Goal: Transaction & Acquisition: Purchase product/service

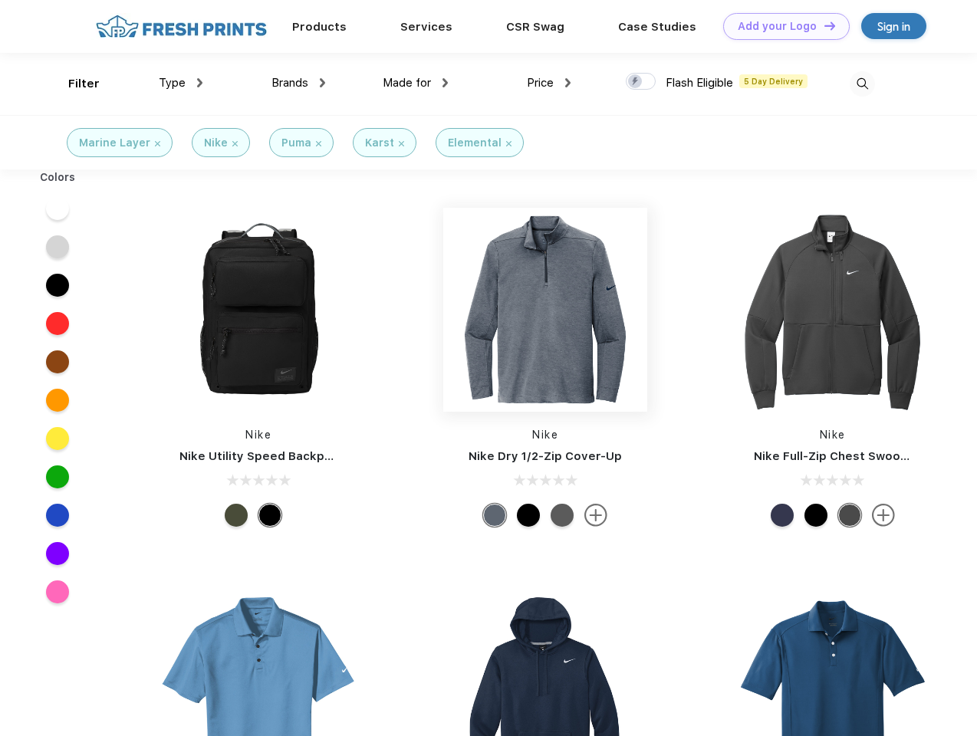
scroll to position [1, 0]
click at [781, 26] on link "Add your Logo Design Tool" at bounding box center [786, 26] width 127 height 27
click at [0, 0] on div "Design Tool" at bounding box center [0, 0] width 0 height 0
click at [823, 25] on link "Add your Logo Design Tool" at bounding box center [786, 26] width 127 height 27
click at [74, 84] on div "Filter" at bounding box center [83, 84] width 31 height 18
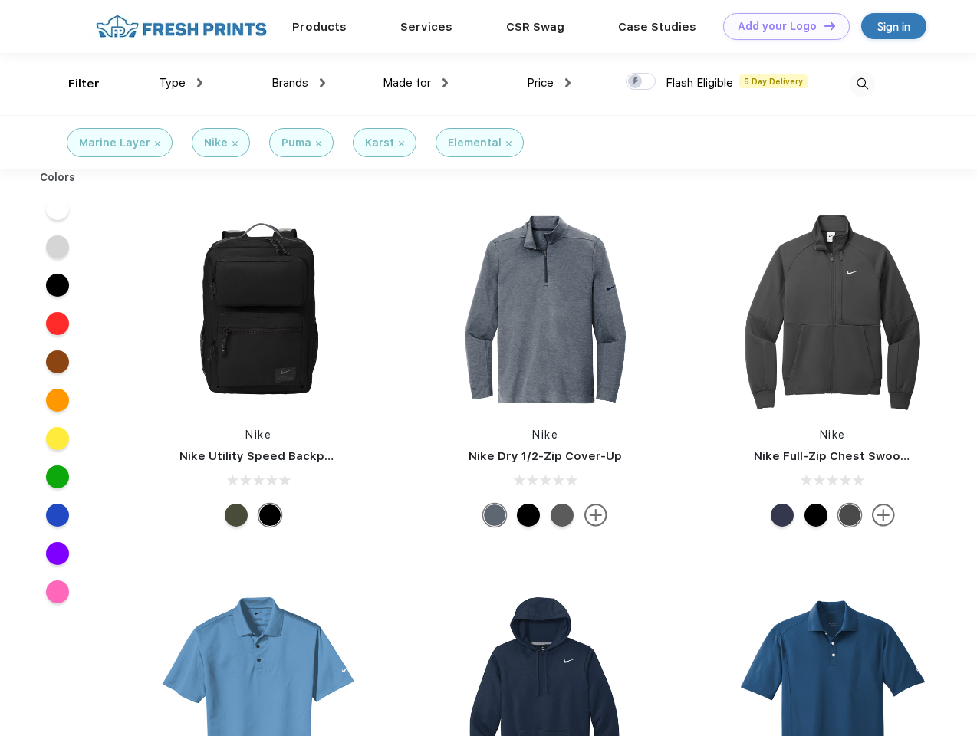
click at [181, 83] on span "Type" at bounding box center [172, 83] width 27 height 14
click at [298, 83] on span "Brands" at bounding box center [290, 83] width 37 height 14
click at [416, 83] on span "Made for" at bounding box center [407, 83] width 48 height 14
click at [549, 83] on span "Price" at bounding box center [540, 83] width 27 height 14
click at [641, 82] on div at bounding box center [641, 81] width 30 height 17
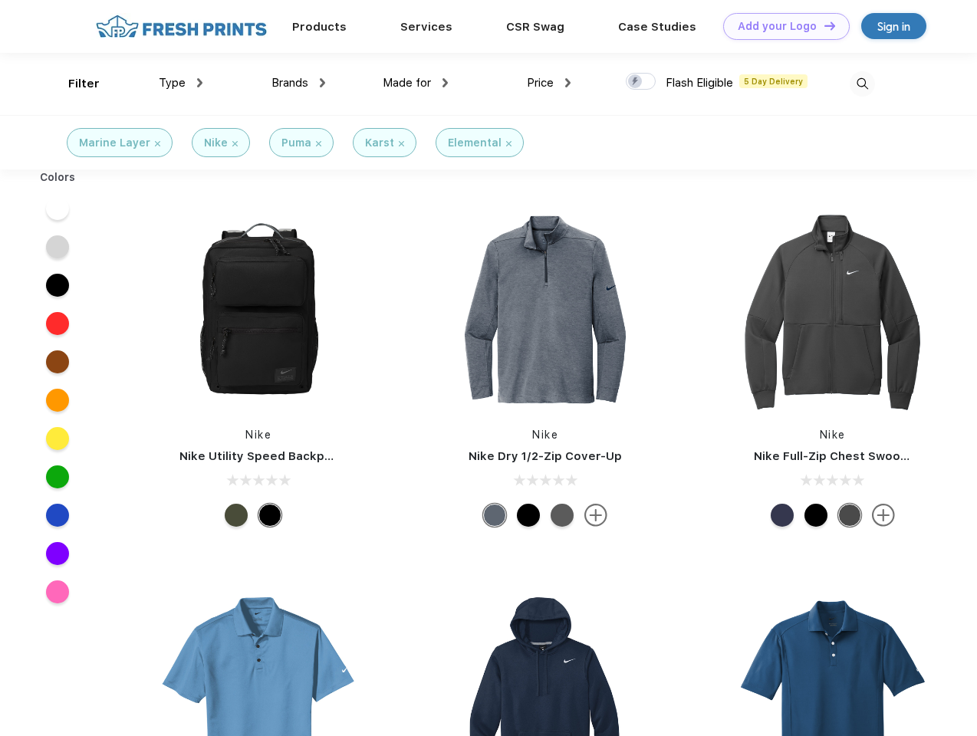
click at [636, 82] on input "checkbox" at bounding box center [631, 77] width 10 height 10
click at [862, 84] on img at bounding box center [862, 83] width 25 height 25
